Goal: Task Accomplishment & Management: Manage account settings

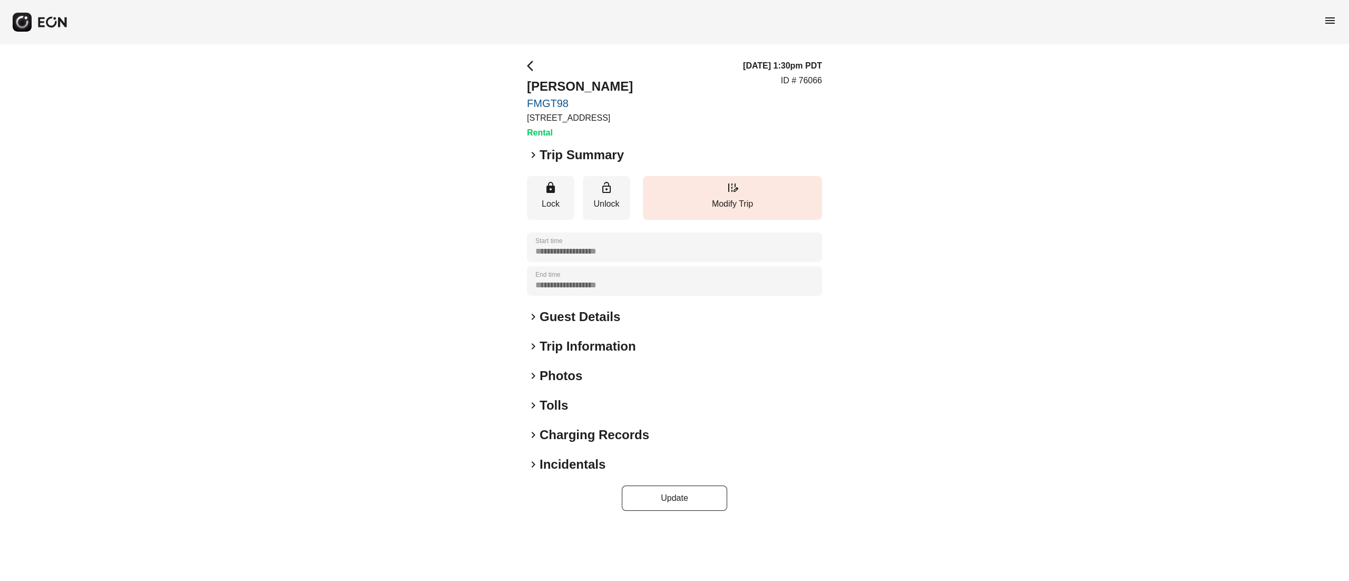
click at [561, 383] on h2 "Photos" at bounding box center [560, 375] width 43 height 17
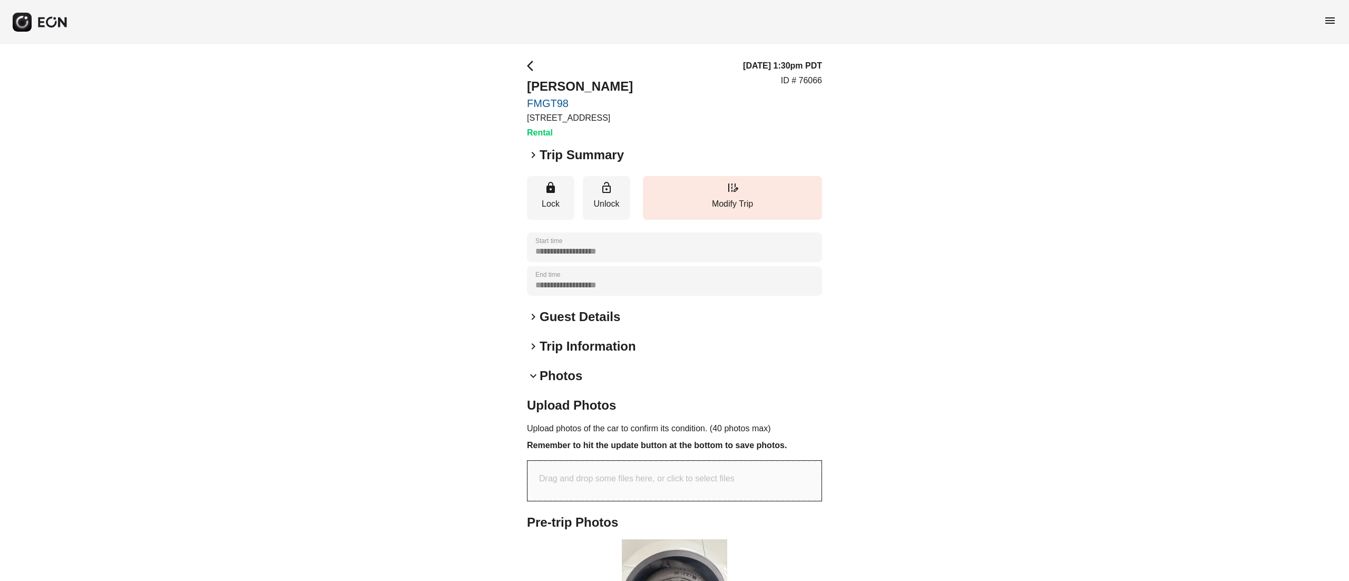
click at [564, 368] on h2 "Photos" at bounding box center [560, 375] width 43 height 17
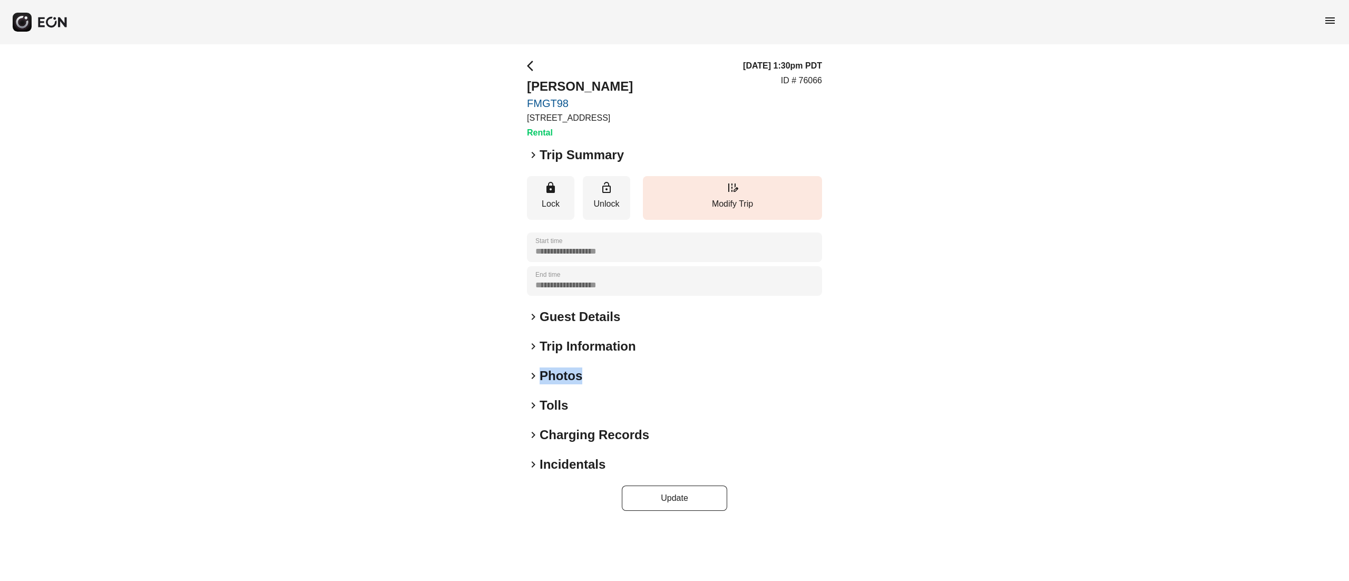
click at [564, 368] on h2 "Photos" at bounding box center [560, 375] width 43 height 17
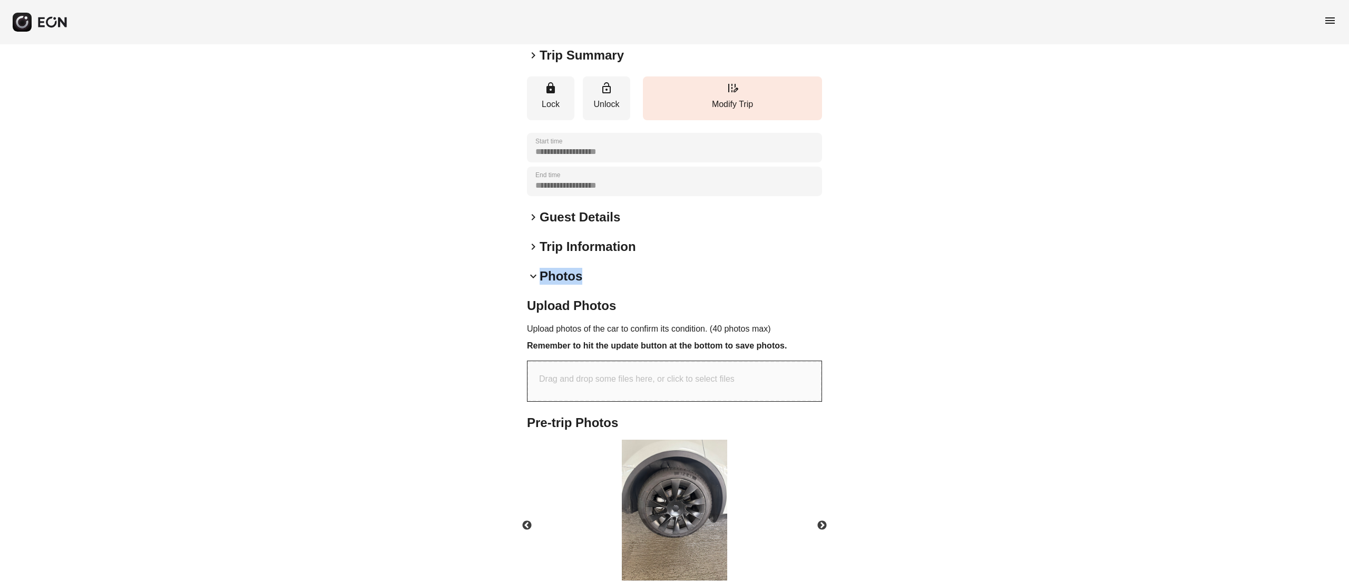
scroll to position [169, 0]
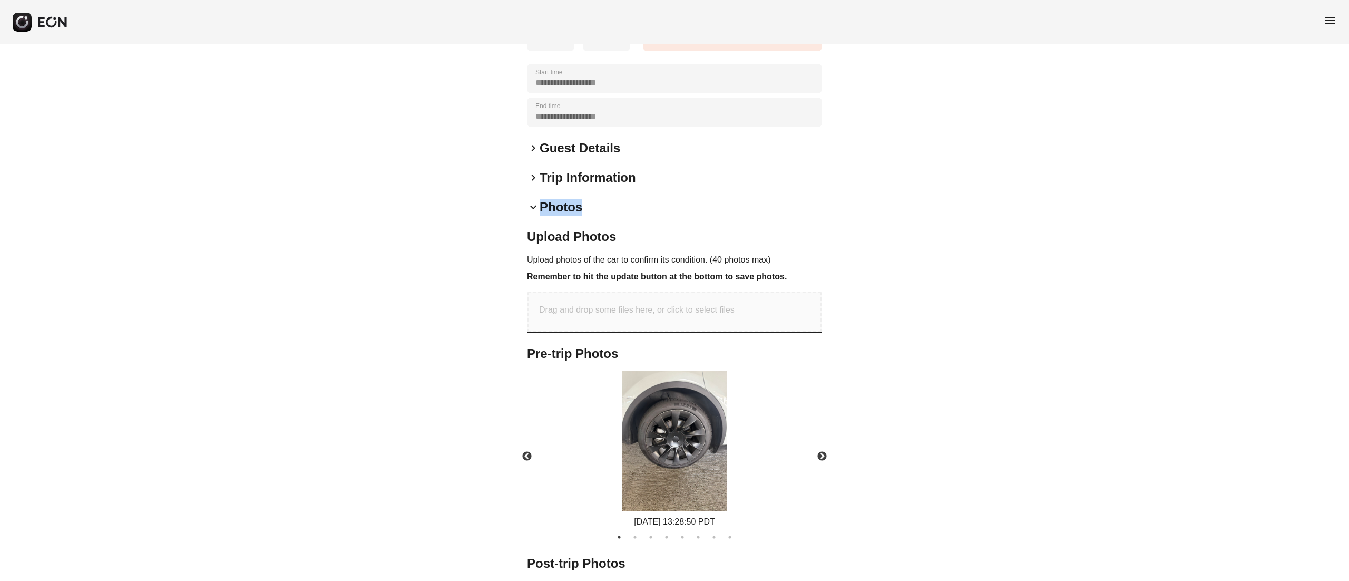
click at [656, 404] on img at bounding box center [674, 440] width 105 height 141
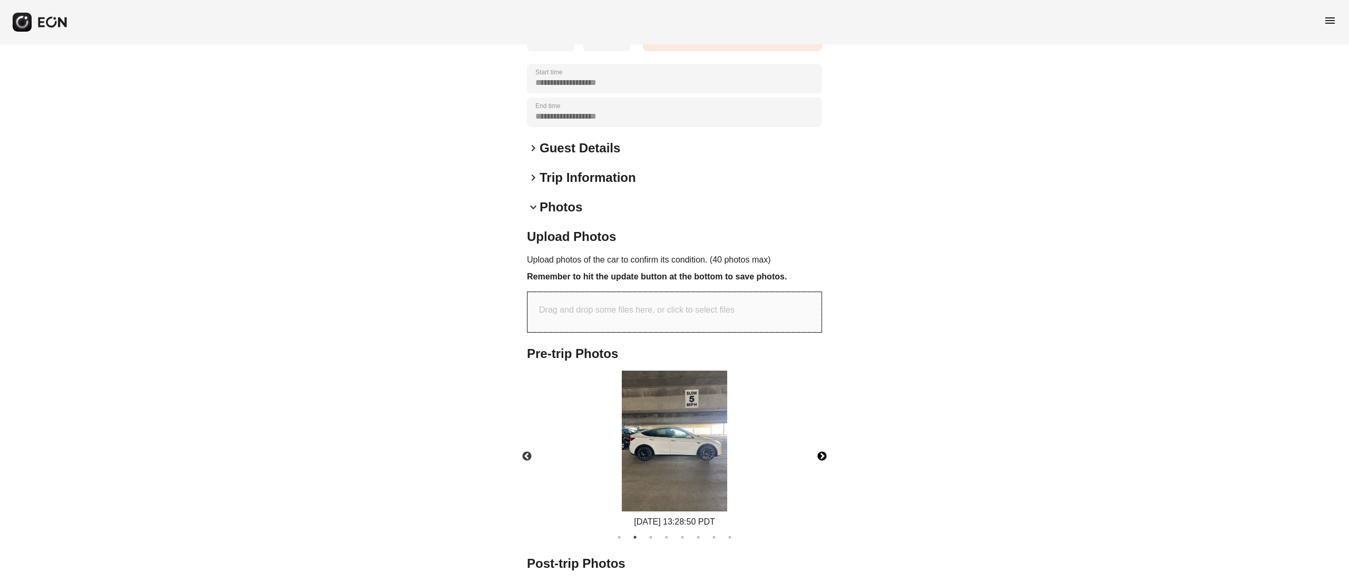
click at [824, 446] on button "Next" at bounding box center [821, 456] width 37 height 37
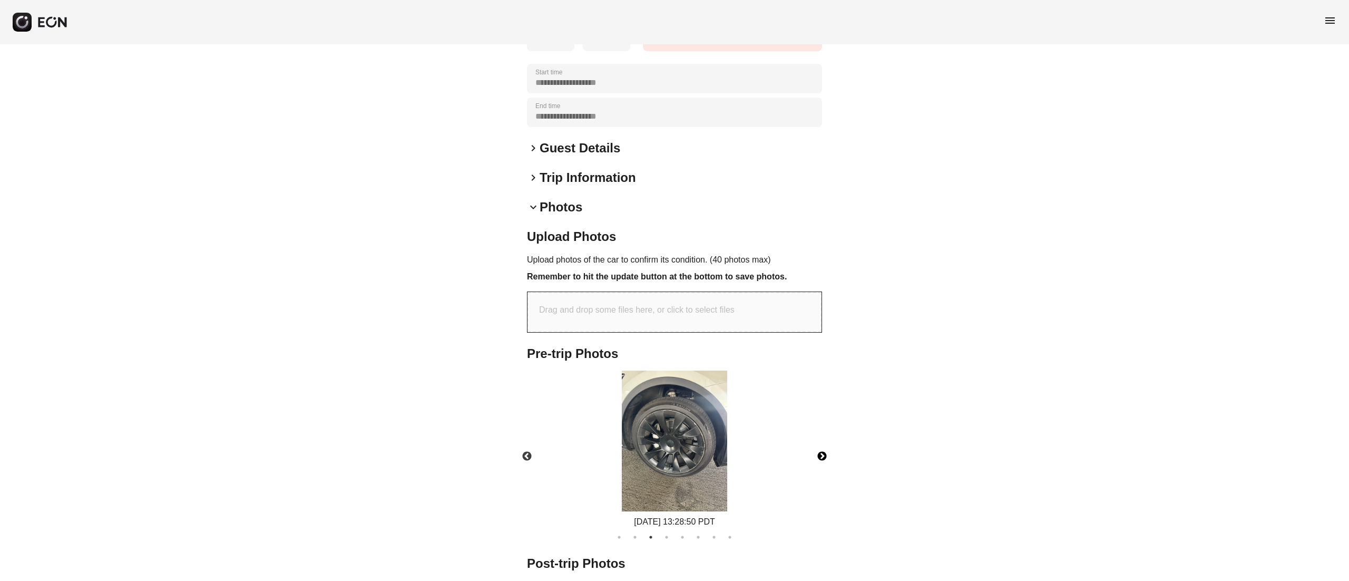
click at [824, 446] on button "Next" at bounding box center [821, 456] width 37 height 37
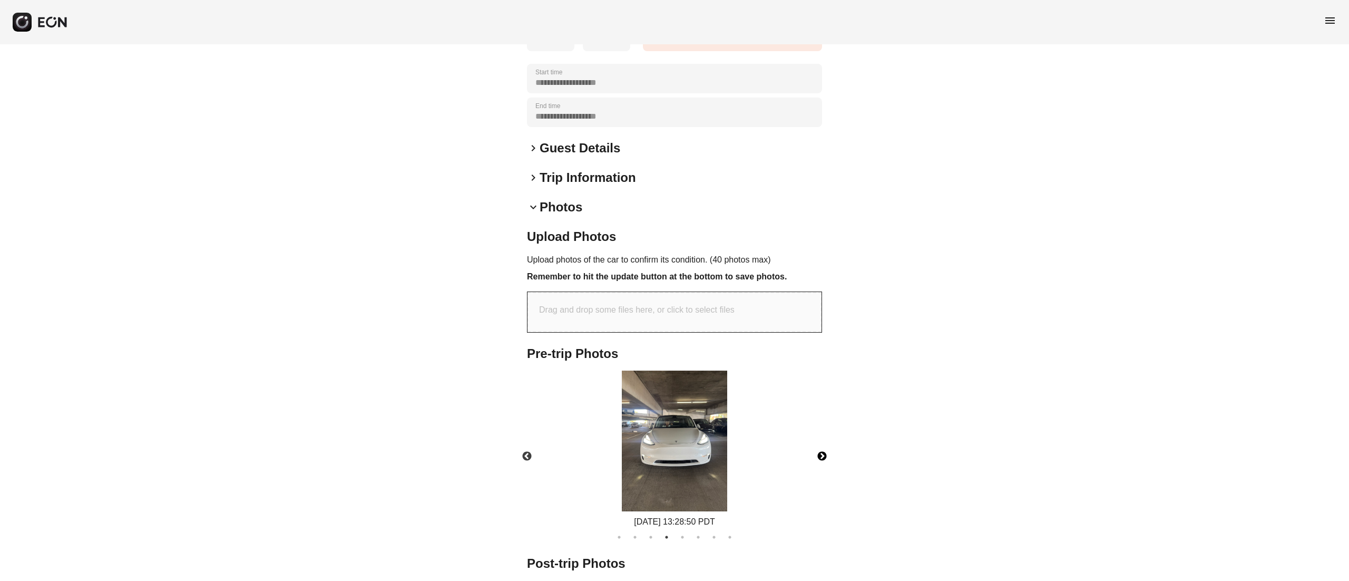
click at [824, 446] on button "Next" at bounding box center [821, 456] width 37 height 37
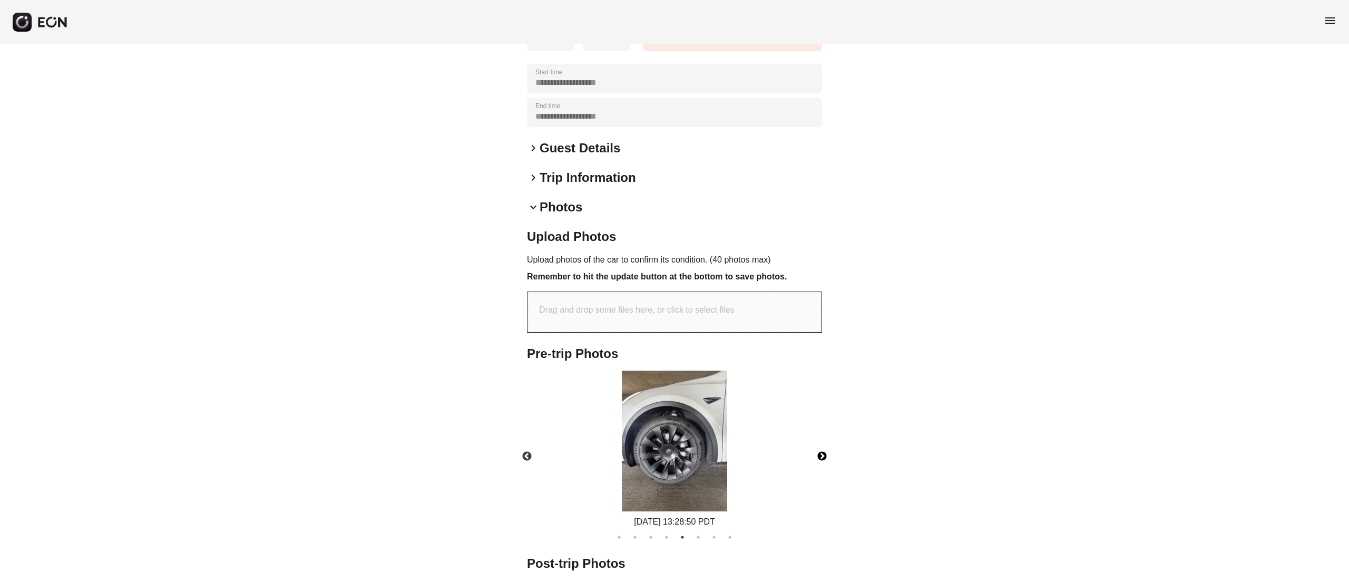
click at [824, 446] on button "Next" at bounding box center [821, 456] width 37 height 37
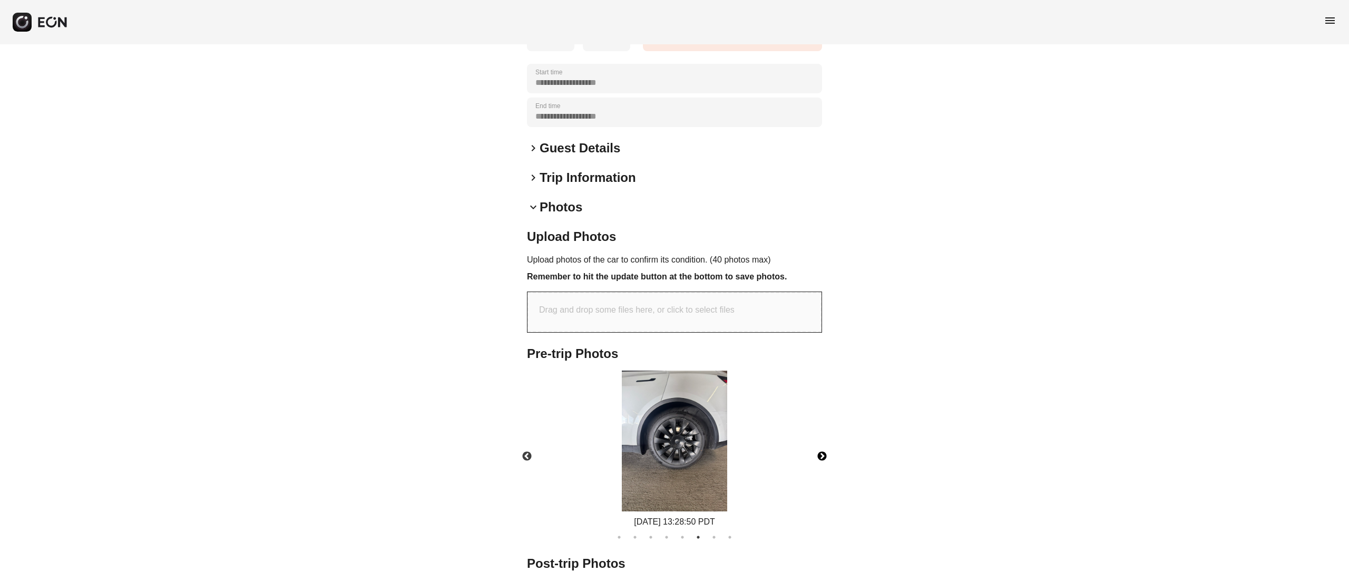
click at [824, 446] on button "Next" at bounding box center [821, 456] width 37 height 37
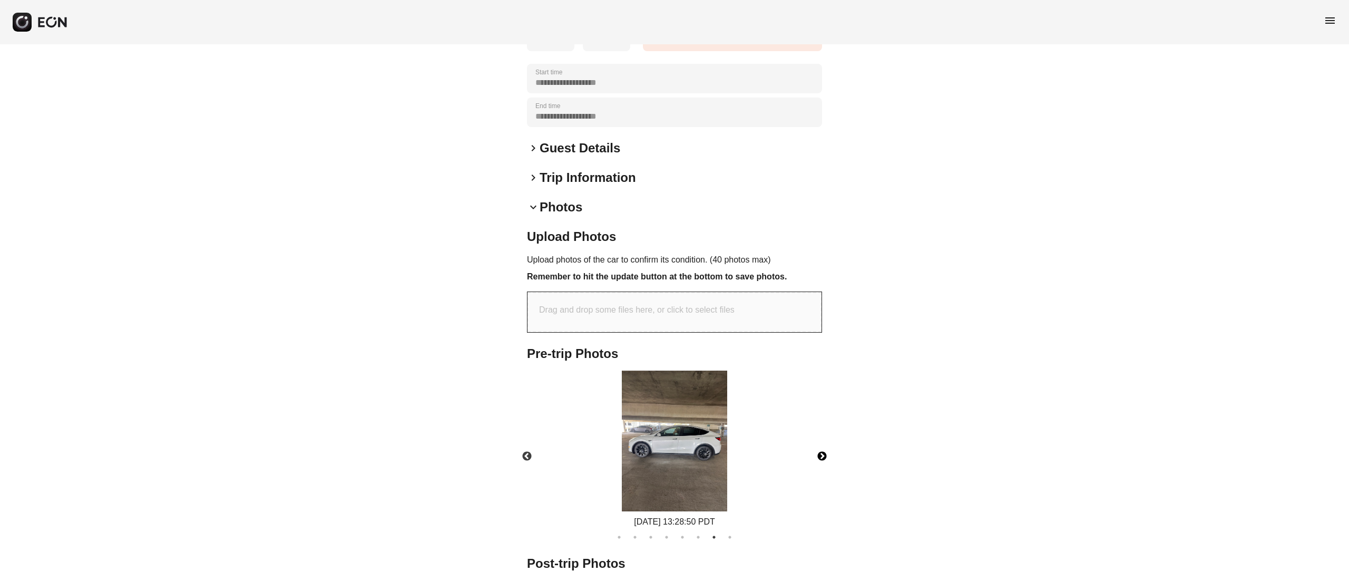
click at [824, 446] on button "Next" at bounding box center [821, 456] width 37 height 37
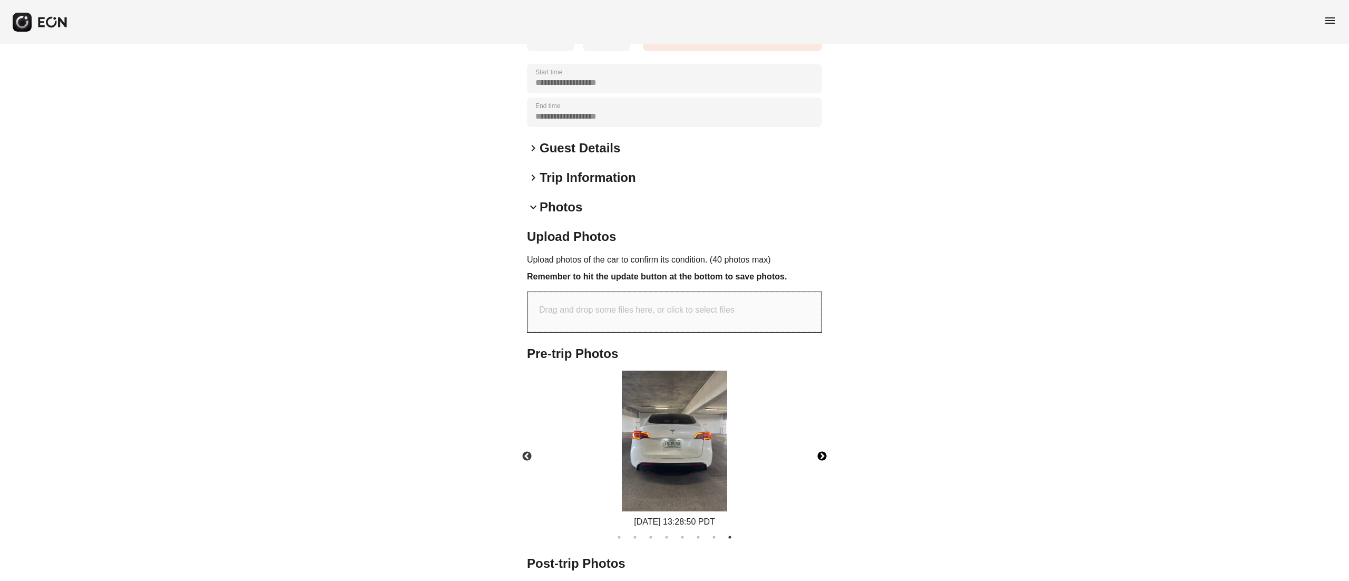
click at [688, 421] on img at bounding box center [674, 440] width 105 height 141
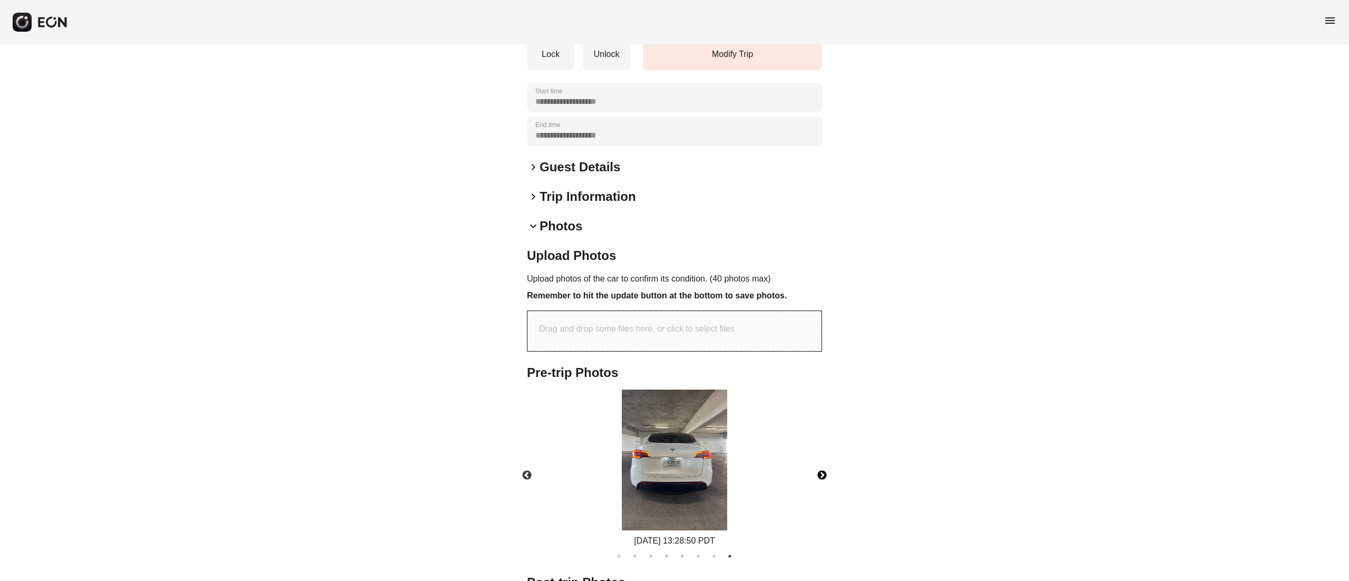
scroll to position [309, 0]
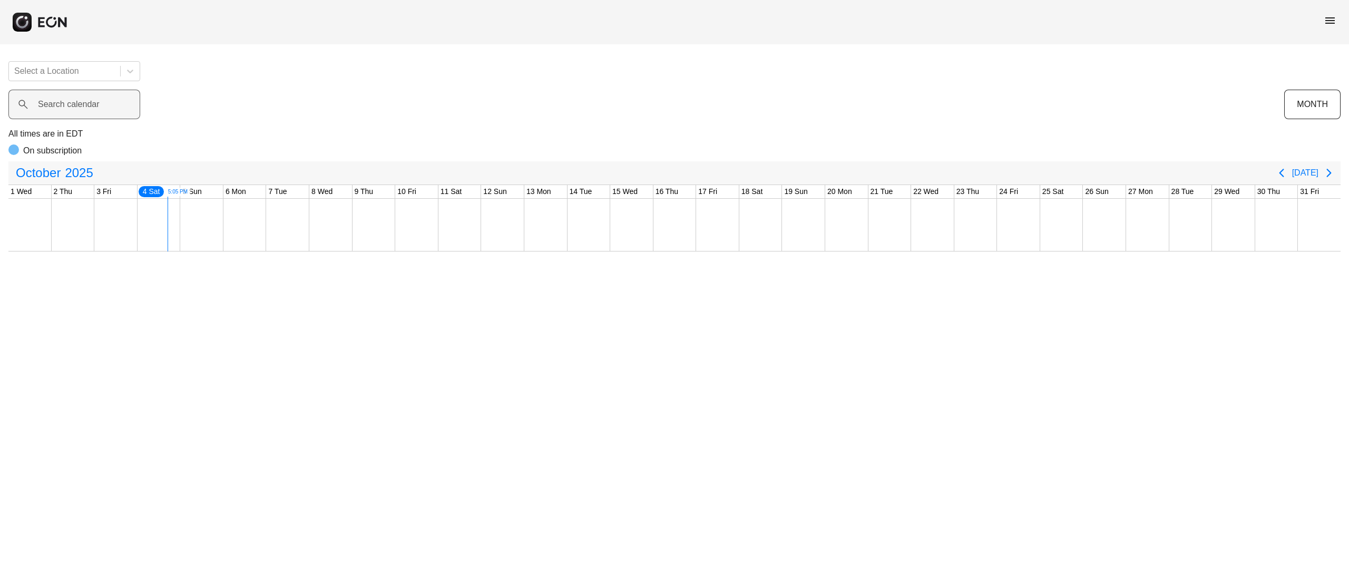
click at [85, 105] on label "Search calendar" at bounding box center [69, 104] width 62 height 13
click at [85, 105] on calendar "Search calendar" at bounding box center [74, 105] width 132 height 30
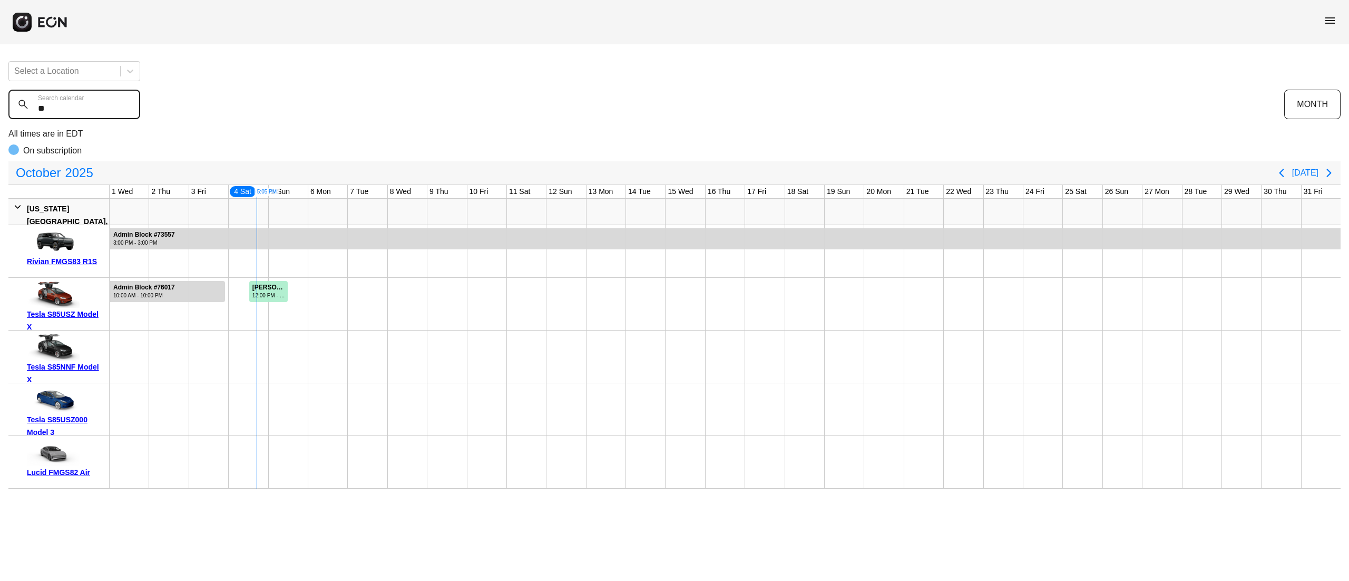
type calendar "***"
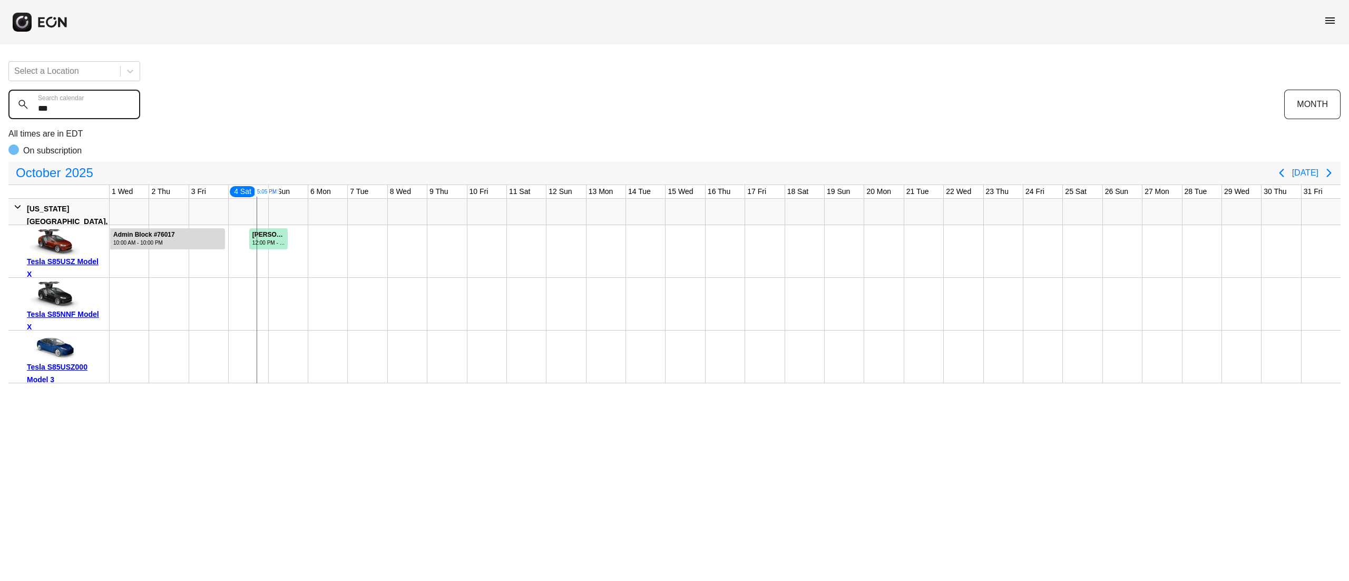
click at [23, 115] on calendar "***" at bounding box center [74, 105] width 132 height 30
